Goal: Find specific page/section: Find specific page/section

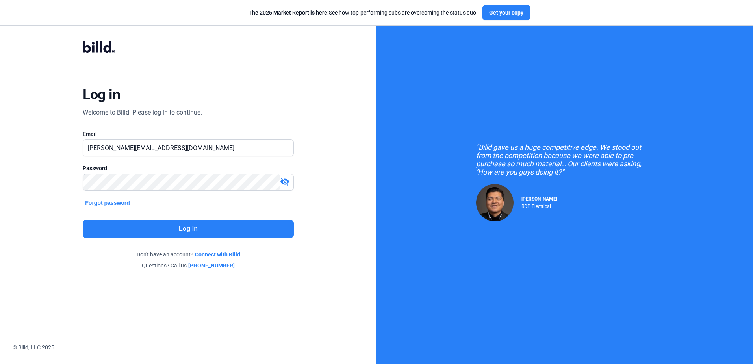
click at [158, 229] on button "Log in" at bounding box center [188, 229] width 211 height 18
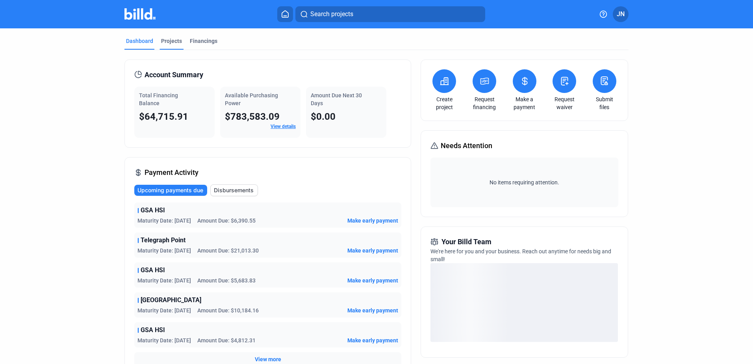
click at [167, 38] on div "Projects" at bounding box center [171, 41] width 21 height 8
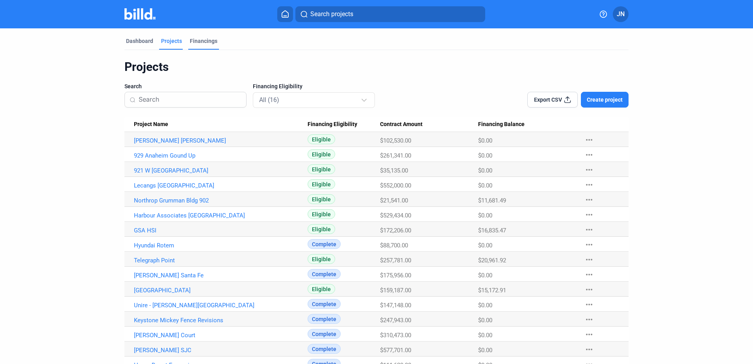
click at [199, 41] on div "Financings" at bounding box center [204, 41] width 28 height 8
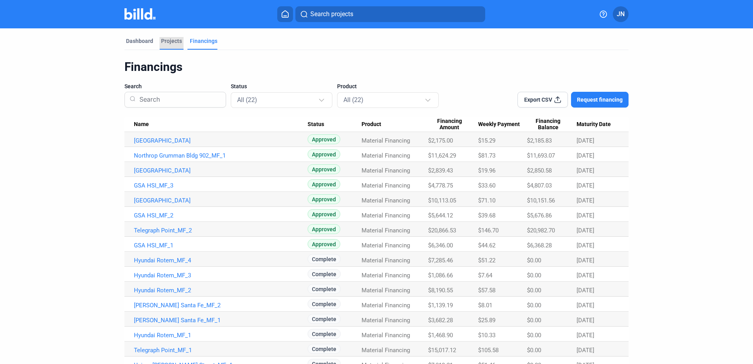
click at [168, 40] on div "Projects" at bounding box center [171, 41] width 21 height 8
